Goal: Use online tool/utility: Utilize a website feature to perform a specific function

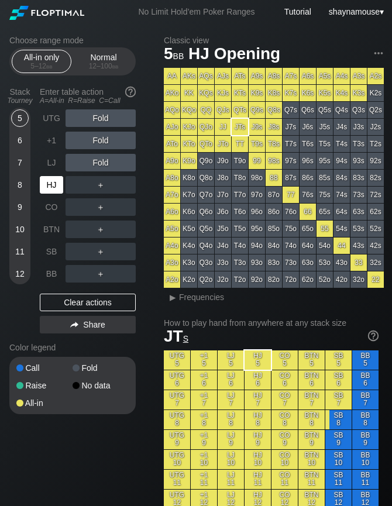
click at [50, 185] on div "HJ" at bounding box center [51, 185] width 23 height 18
click at [75, 187] on div "A ✕" at bounding box center [76, 185] width 23 height 18
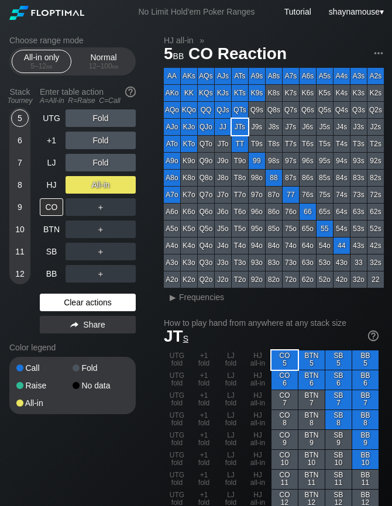
click at [135, 307] on div "Clear actions" at bounding box center [88, 303] width 96 height 18
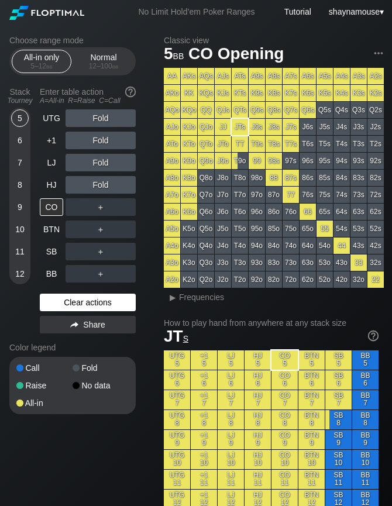
click at [135, 307] on div "Clear actions" at bounding box center [88, 303] width 96 height 18
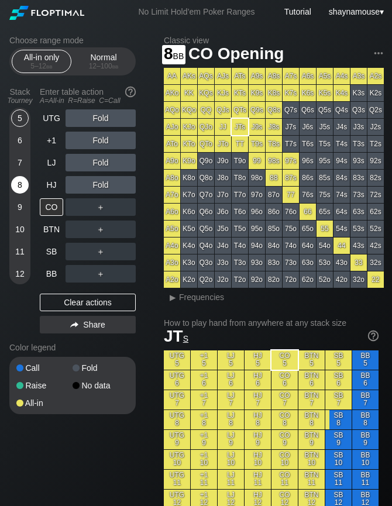
click at [22, 181] on div "8" at bounding box center [20, 185] width 18 height 18
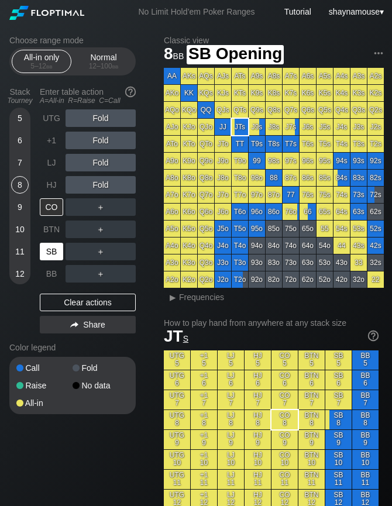
click at [50, 247] on div "SB" at bounding box center [51, 252] width 23 height 18
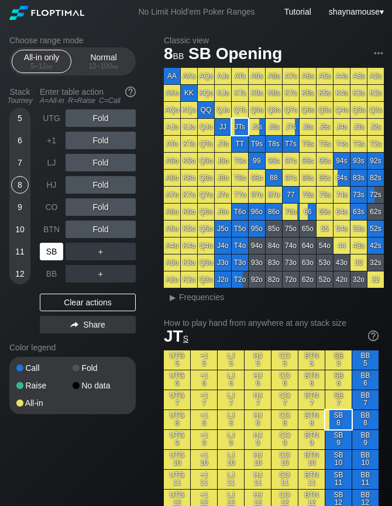
click at [50, 247] on div "SB" at bounding box center [51, 252] width 23 height 18
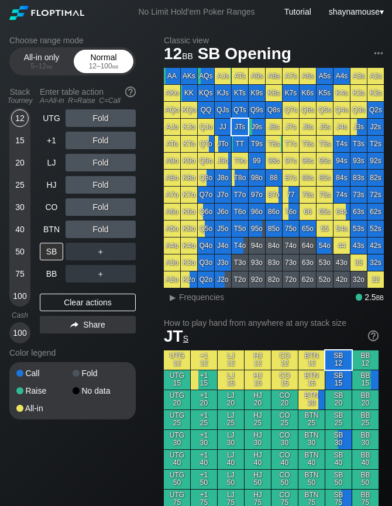
click at [110, 58] on div "Normal 12 – 100 bb" at bounding box center [104, 61] width 54 height 22
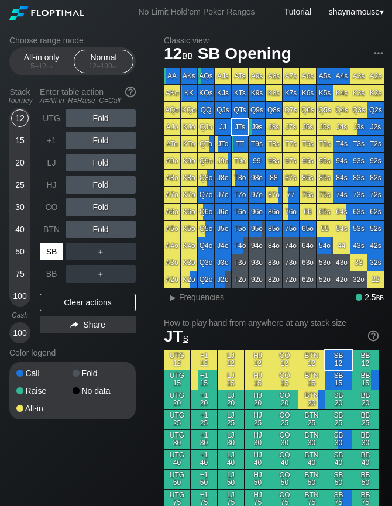
click at [60, 254] on div "SB" at bounding box center [51, 252] width 23 height 18
click at [125, 254] on div "C ✕" at bounding box center [124, 252] width 23 height 18
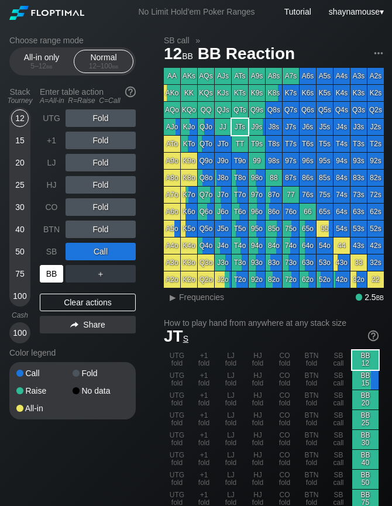
click at [42, 277] on div "BB" at bounding box center [51, 274] width 23 height 18
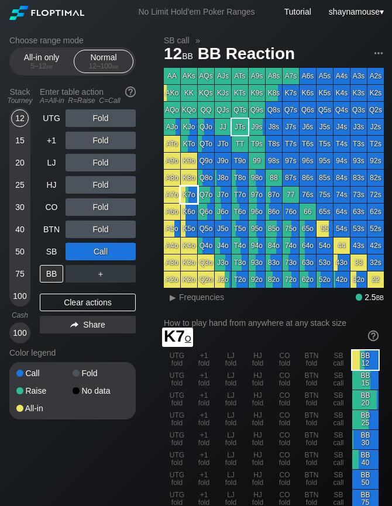
click at [191, 198] on div "K7o" at bounding box center [189, 195] width 16 height 16
click at [180, 295] on div "▸" at bounding box center [172, 297] width 15 height 14
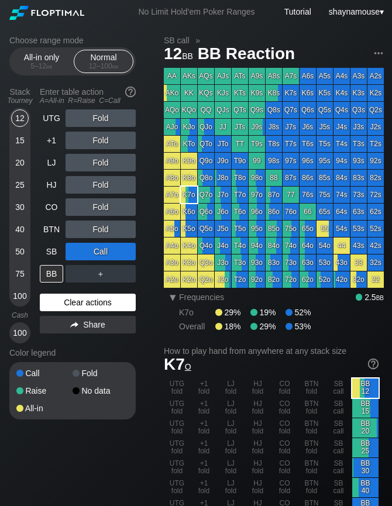
click at [108, 295] on div "Clear actions" at bounding box center [88, 303] width 96 height 18
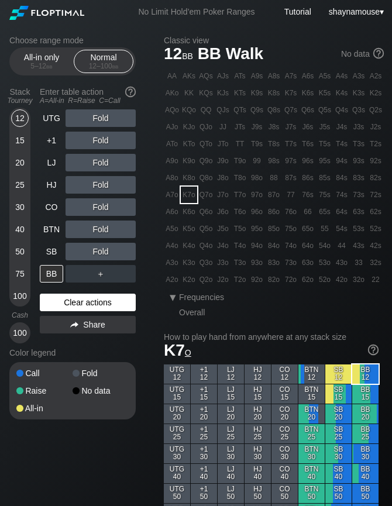
click at [108, 295] on div "Clear actions" at bounding box center [88, 303] width 96 height 18
